Goal: Task Accomplishment & Management: Complete application form

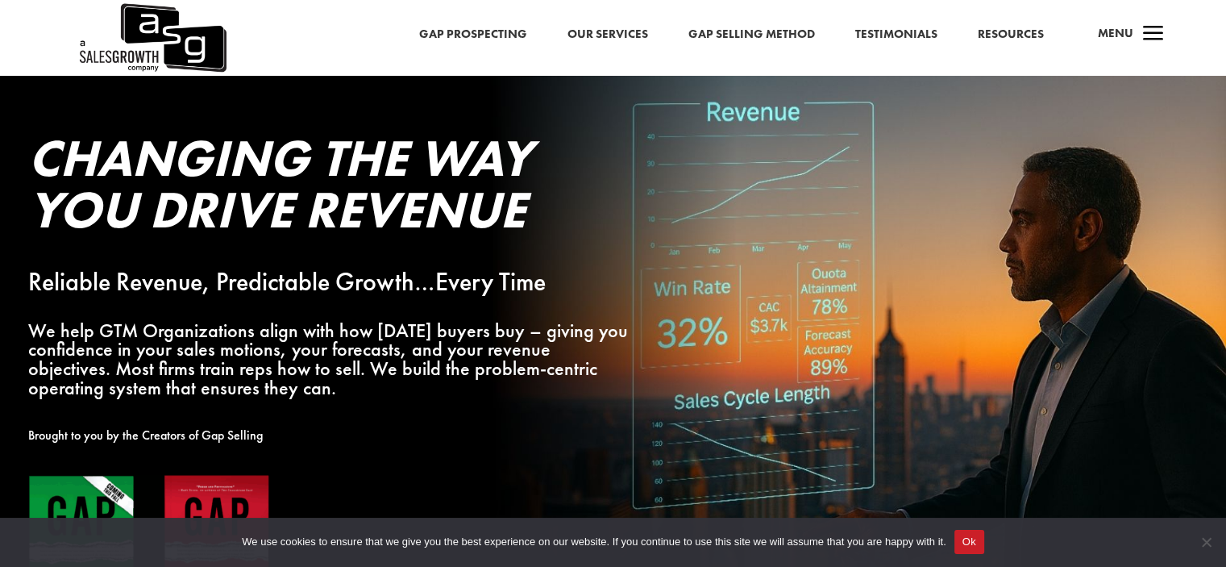
click at [1111, 28] on span "Menu" at bounding box center [1115, 33] width 35 height 16
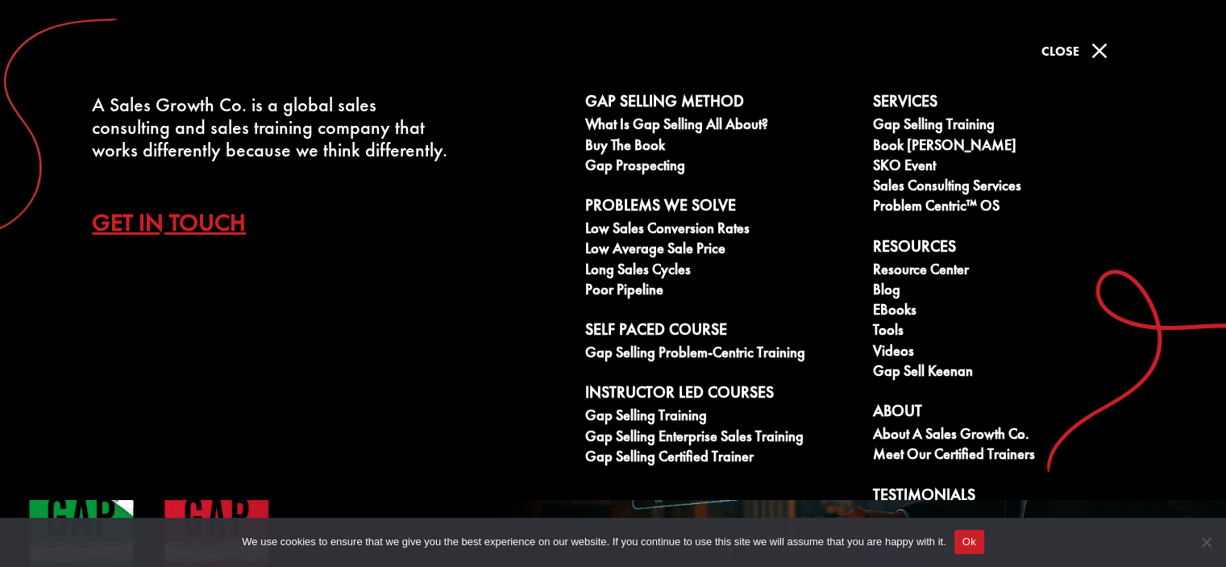
click at [145, 207] on link "Get In Touch" at bounding box center [181, 221] width 178 height 56
click at [155, 228] on link "Get In Touch" at bounding box center [181, 221] width 178 height 56
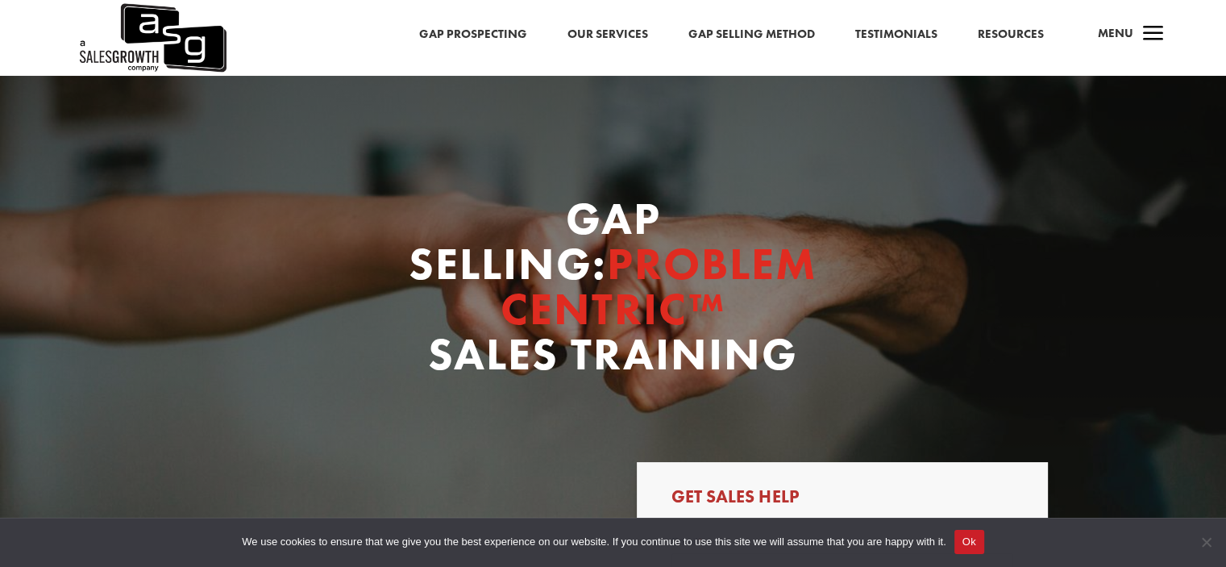
scroll to position [242, 0]
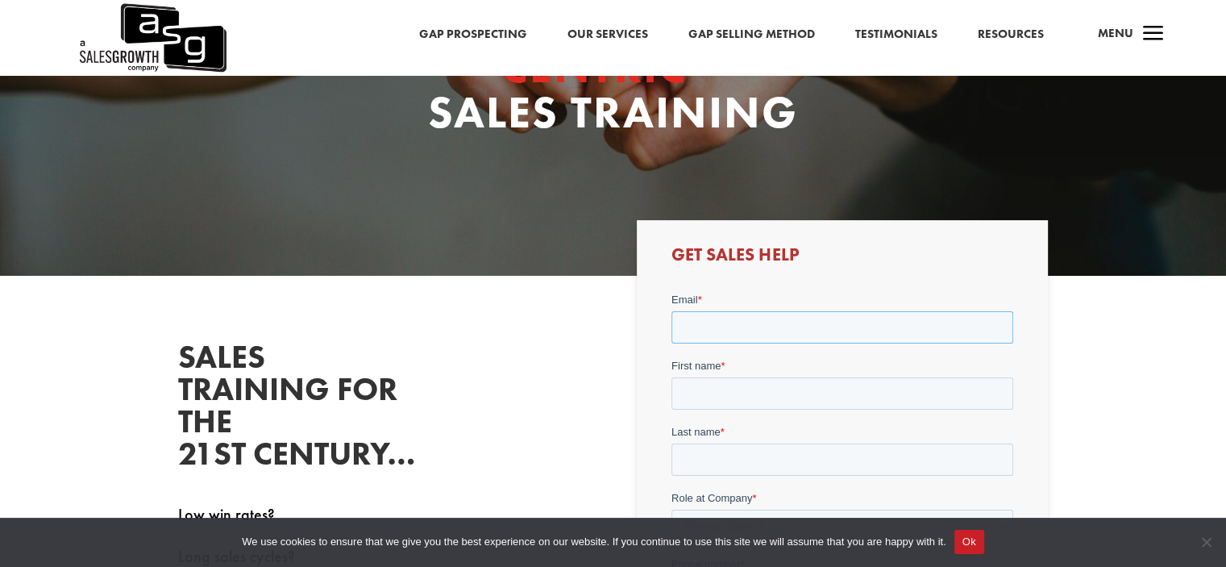
click at [738, 332] on input "Email *" at bounding box center [842, 326] width 342 height 32
type input "[EMAIL_ADDRESS][DOMAIN_NAME]"
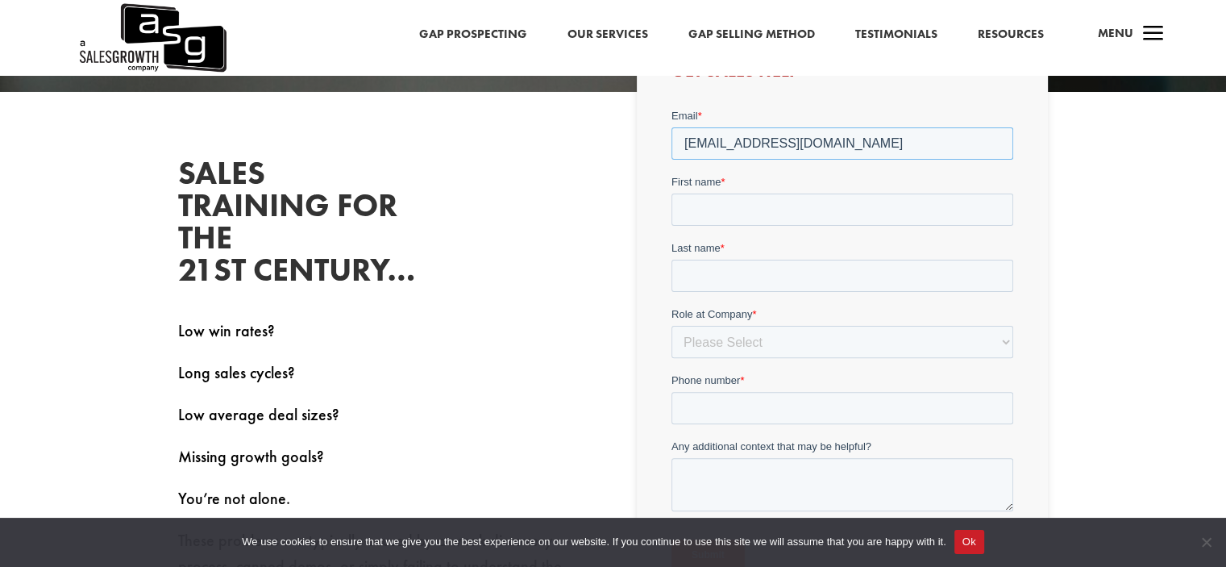
scroll to position [484, 0]
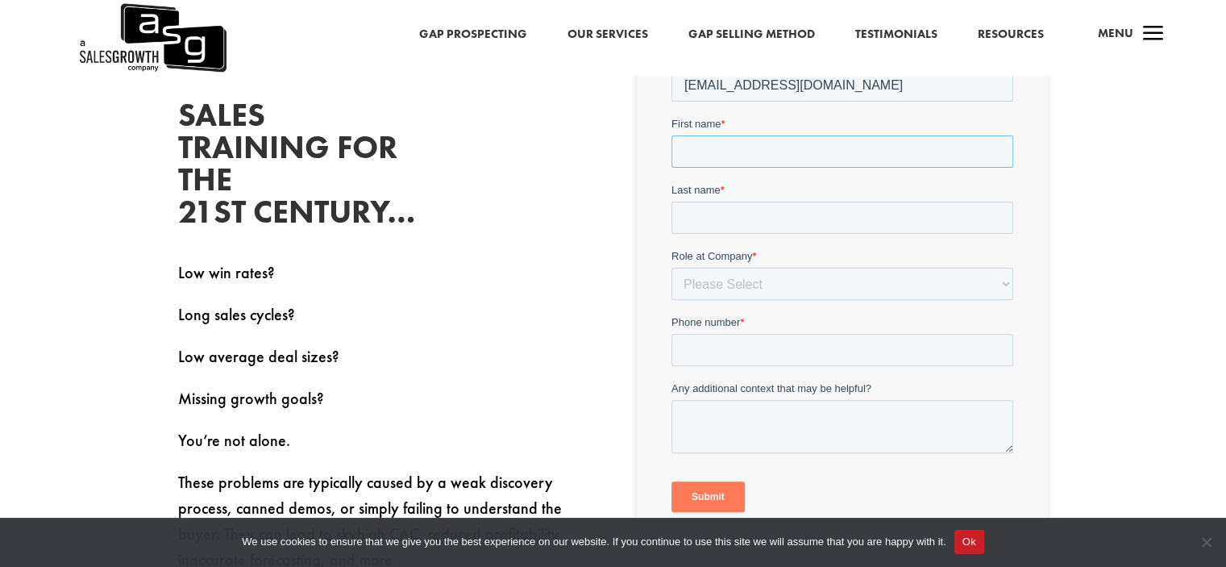
drag, startPoint x: 705, startPoint y: 137, endPoint x: 804, endPoint y: 139, distance: 99.2
click at [721, 139] on form "Email * [EMAIL_ADDRESS][DOMAIN_NAME] First name * Last name * Role at Company *…" at bounding box center [842, 287] width 342 height 476
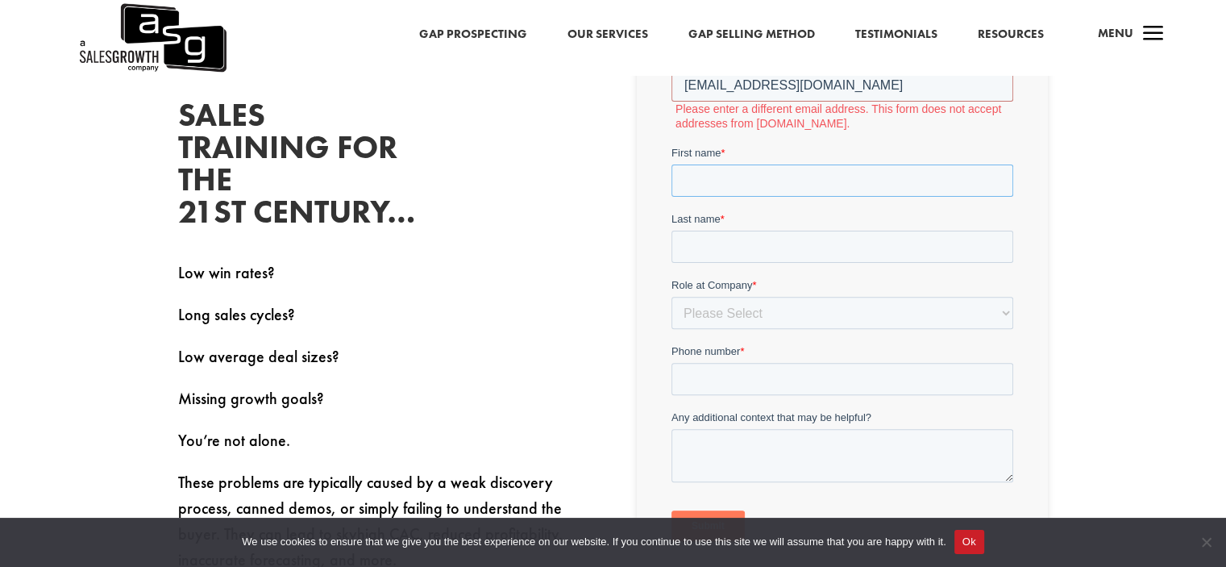
type input "[PERSON_NAME]"
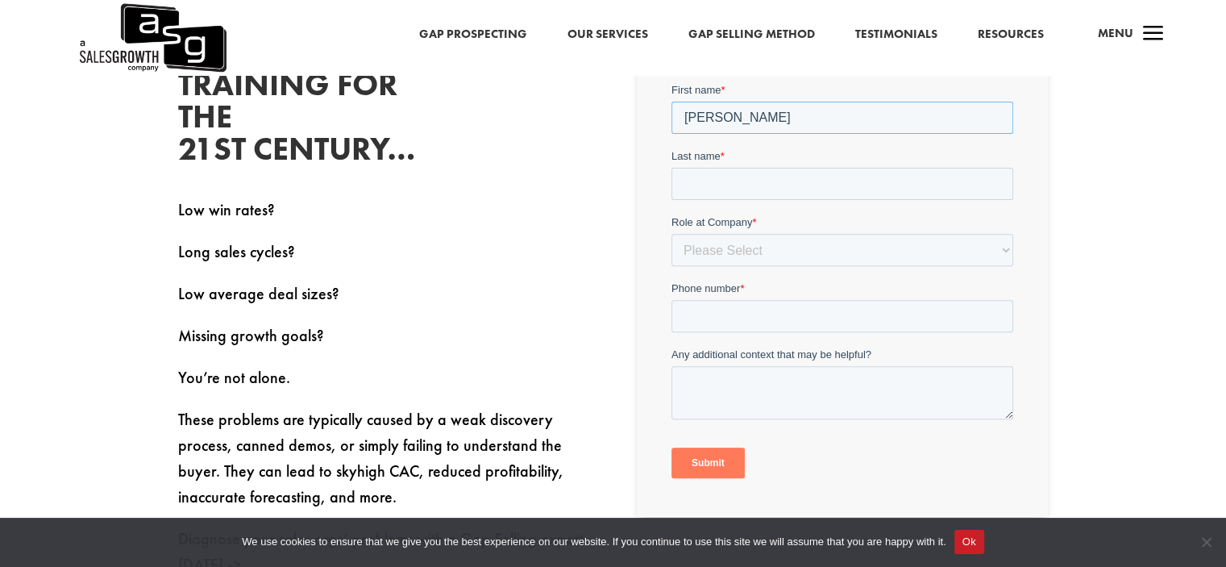
scroll to position [564, 0]
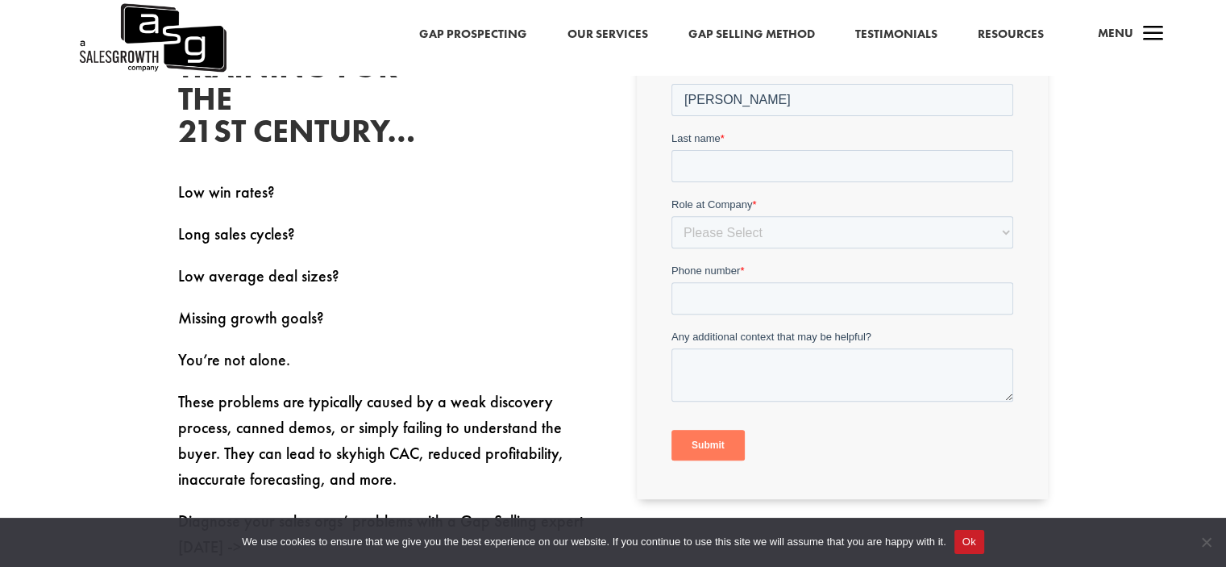
click at [733, 186] on form "Email * [EMAIL_ADDRESS][DOMAIN_NAME] Please enter a different email address. Th…" at bounding box center [842, 221] width 342 height 505
click at [733, 156] on input "Last name *" at bounding box center [842, 166] width 342 height 32
type input "Dicks"
drag, startPoint x: 700, startPoint y: 243, endPoint x: 727, endPoint y: 246, distance: 27.5
click at [700, 243] on select "Please Select C-Level (CRO, CSO, etc) Senior Leadership (VP of Sales, VP of Ena…" at bounding box center [842, 232] width 342 height 32
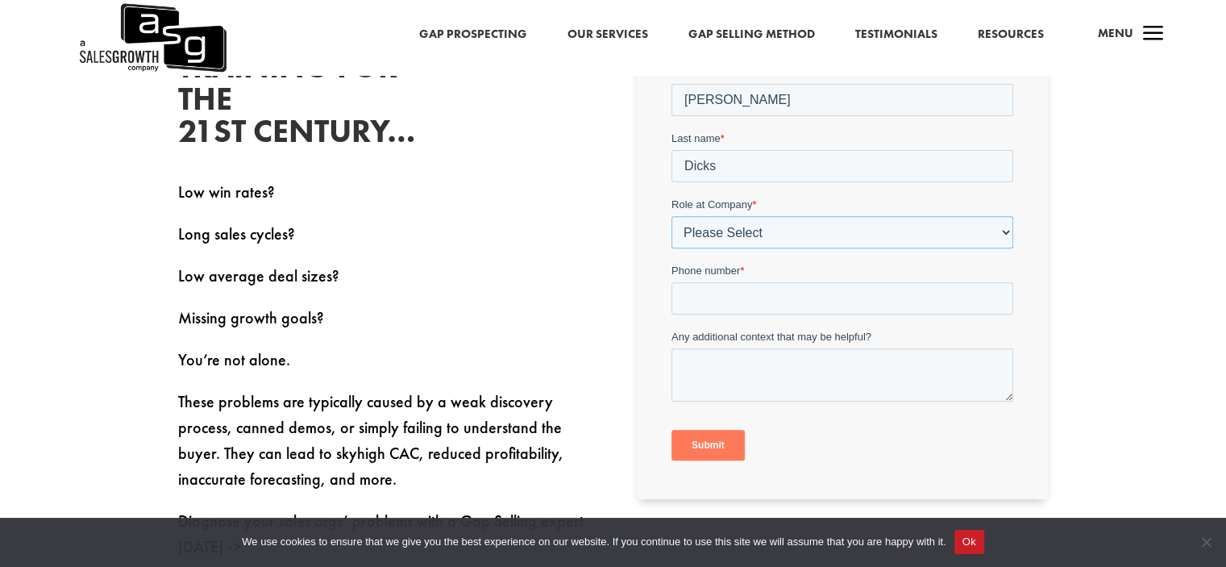
select select "Other"
click at [671, 242] on select "Please Select C-Level (CRO, CSO, etc) Senior Leadership (VP of Sales, VP of Ena…" at bounding box center [842, 232] width 342 height 32
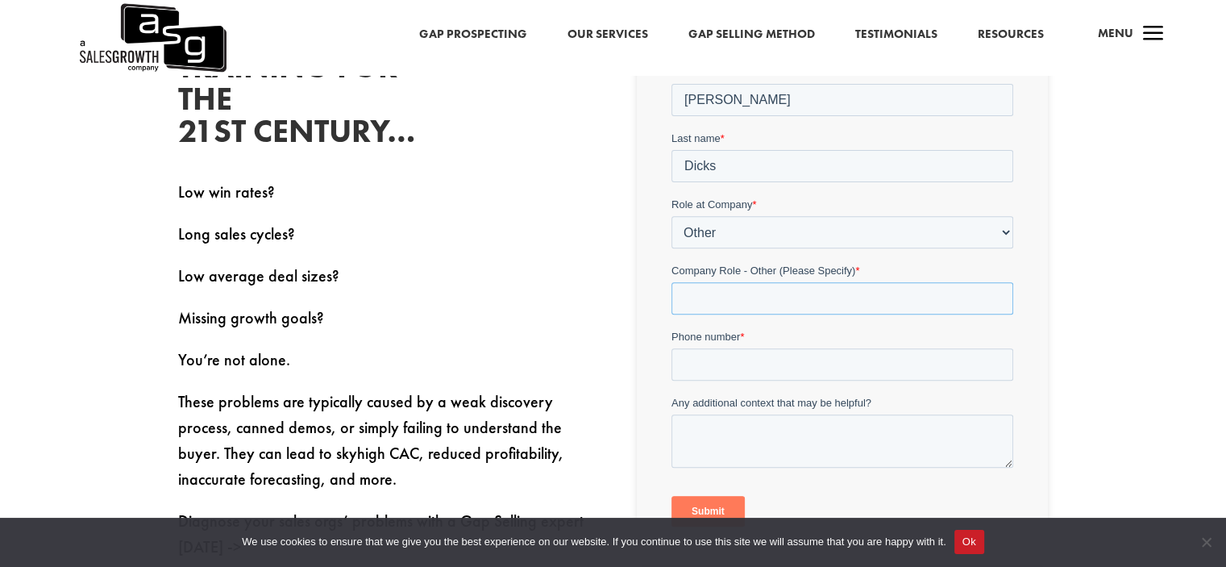
click at [722, 301] on input "Company Role - Other (Please Specify) *" at bounding box center [842, 298] width 342 height 32
type input "[DOMAIN_NAME]"
click at [698, 355] on input "Phone number *" at bounding box center [842, 364] width 342 height 32
type input "[PHONE_NUMBER]"
click at [778, 426] on textarea "Any additional context that may be helpful?" at bounding box center [842, 440] width 342 height 53
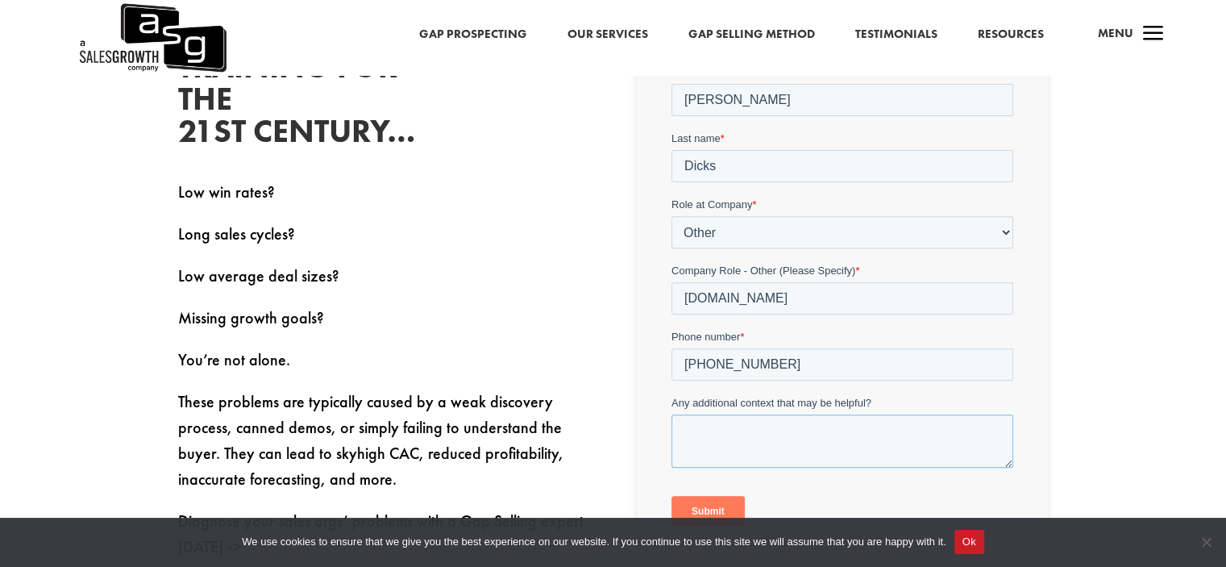
drag, startPoint x: 782, startPoint y: 435, endPoint x: 828, endPoint y: 395, distance: 61.1
click at [784, 434] on textarea "Any additional context that may be helpful?" at bounding box center [842, 440] width 342 height 53
paste textarea "Lo, I dolo sit'am conse adip. E’s doeiusmo tem incidid utlabo et dolorema aliq …"
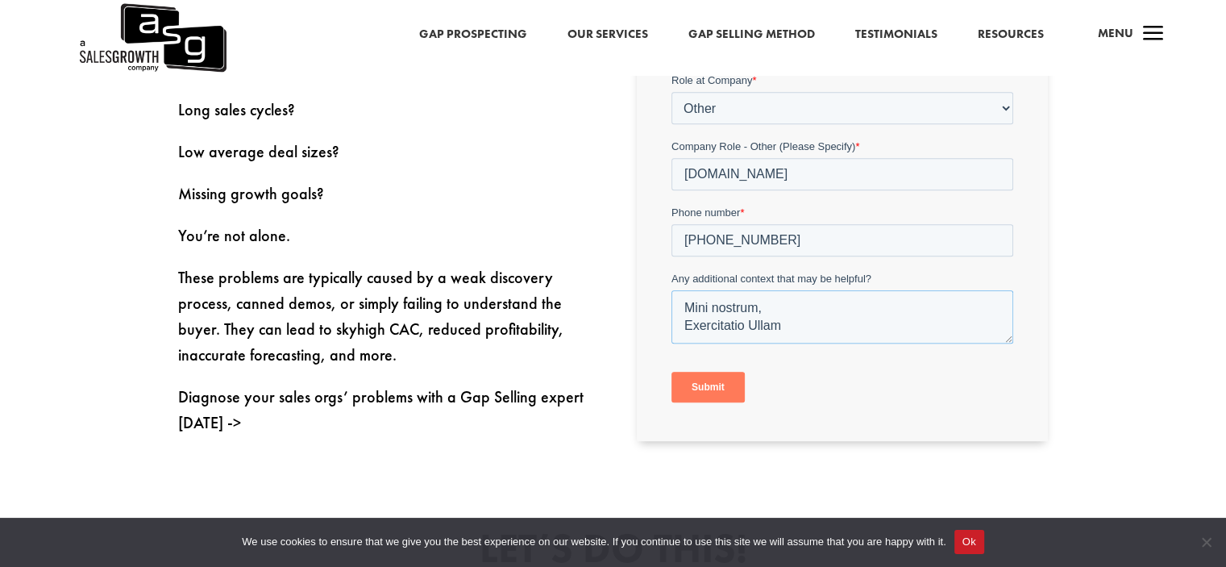
scroll to position [725, 0]
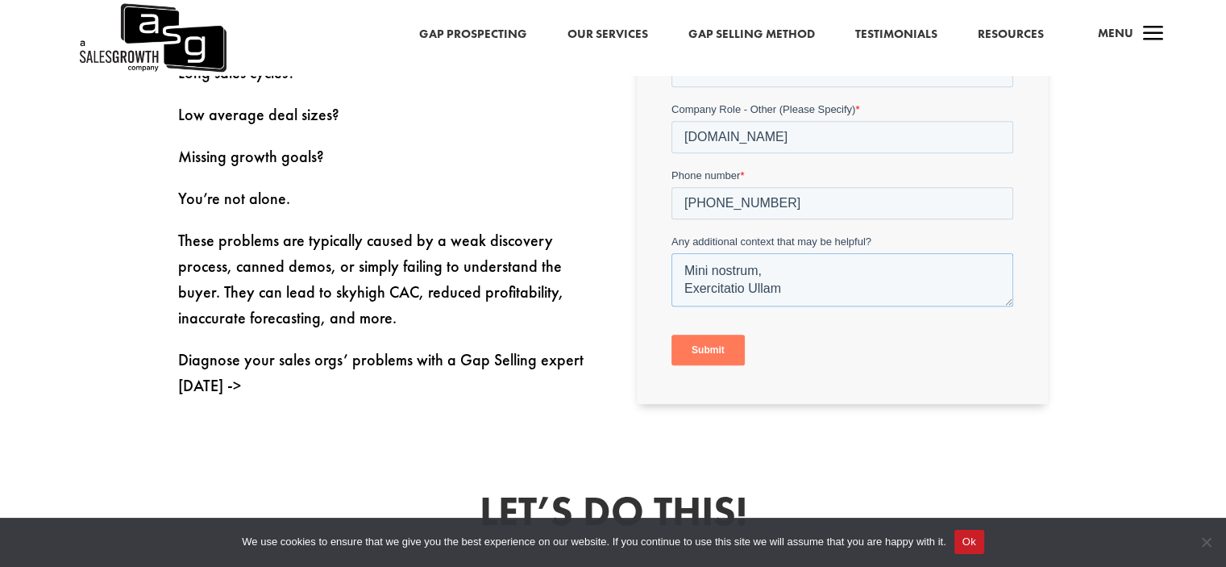
type textarea "Lo, I dolo sit'am conse adip. E’s doeiusmo tem incidid utlabo et dolorema aliq …"
click at [712, 353] on input "Submit" at bounding box center [707, 349] width 73 height 31
click at [709, 354] on input "Submit" at bounding box center [707, 349] width 73 height 31
click at [708, 351] on input "Submit" at bounding box center [707, 349] width 73 height 31
drag, startPoint x: 708, startPoint y: 347, endPoint x: 680, endPoint y: 340, distance: 28.3
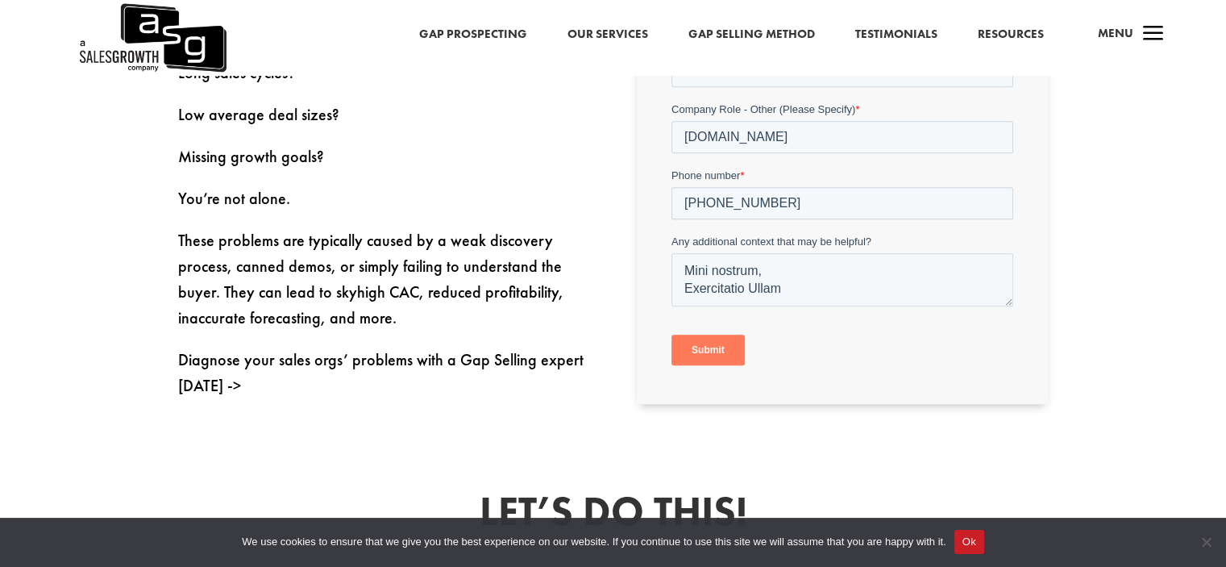
click at [692, 343] on input "Submit" at bounding box center [707, 349] width 73 height 31
drag, startPoint x: 662, startPoint y: 325, endPoint x: 670, endPoint y: 338, distance: 14.8
click at [668, 336] on div "Get Sales Help" at bounding box center [842, 70] width 411 height 668
click at [701, 346] on input "Submit" at bounding box center [707, 349] width 73 height 31
click at [706, 347] on input "Submit" at bounding box center [707, 349] width 73 height 31
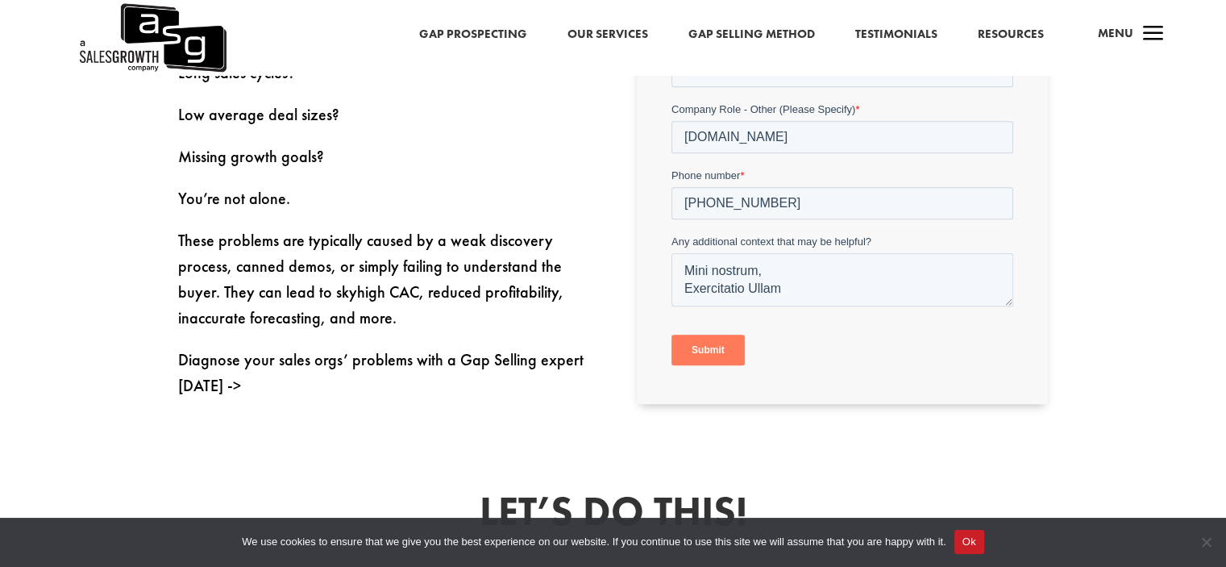
drag, startPoint x: 708, startPoint y: 347, endPoint x: 692, endPoint y: 343, distance: 15.8
click at [704, 346] on input "Submit" at bounding box center [707, 349] width 73 height 31
click at [727, 347] on input "Submit" at bounding box center [707, 349] width 73 height 31
click at [725, 348] on input "Submit" at bounding box center [707, 349] width 73 height 31
